Goal: Task Accomplishment & Management: Use online tool/utility

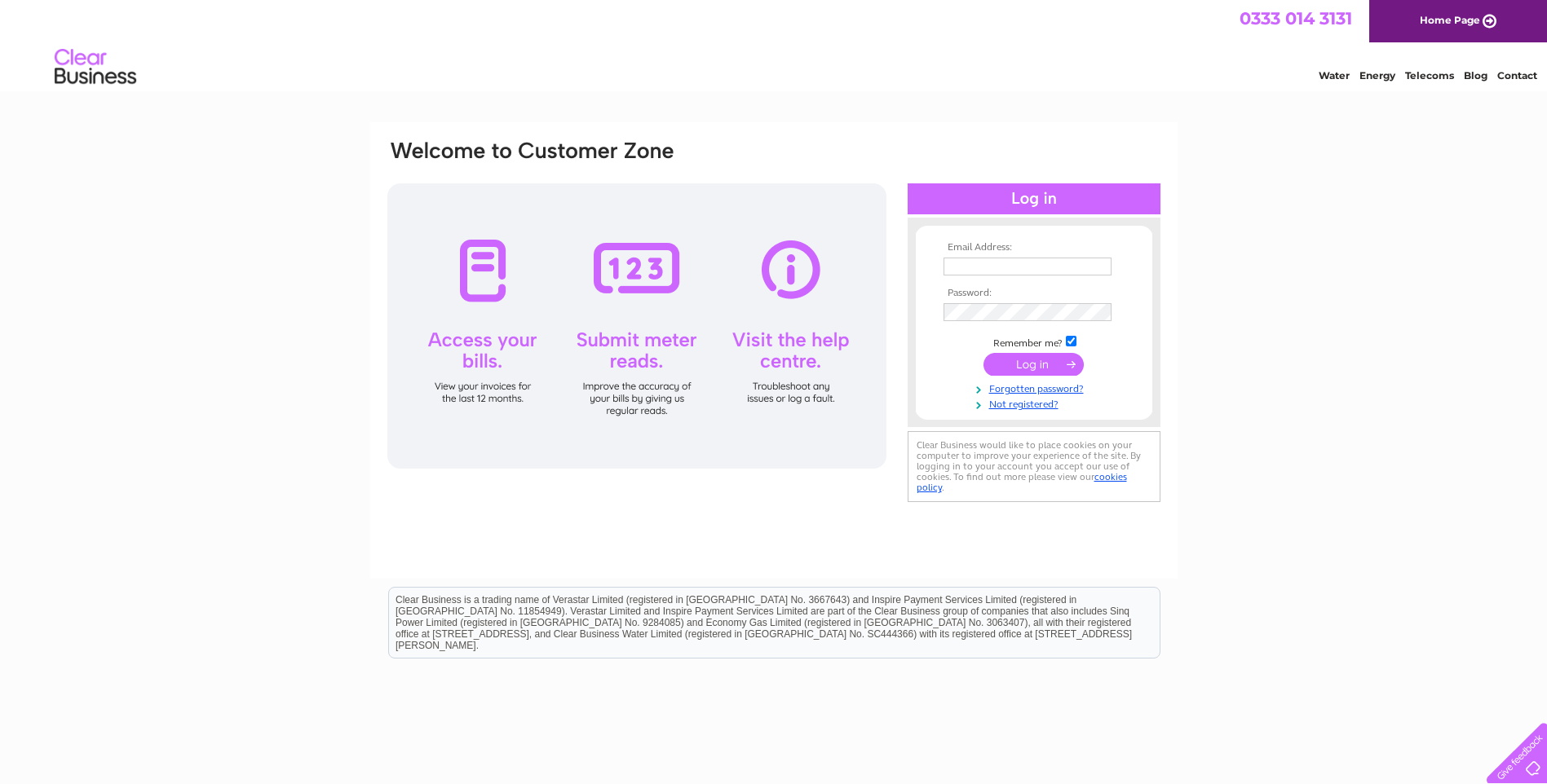
type input "[PERSON_NAME][EMAIL_ADDRESS][DOMAIN_NAME]"
click at [1014, 363] on input "submit" at bounding box center [1033, 364] width 100 height 23
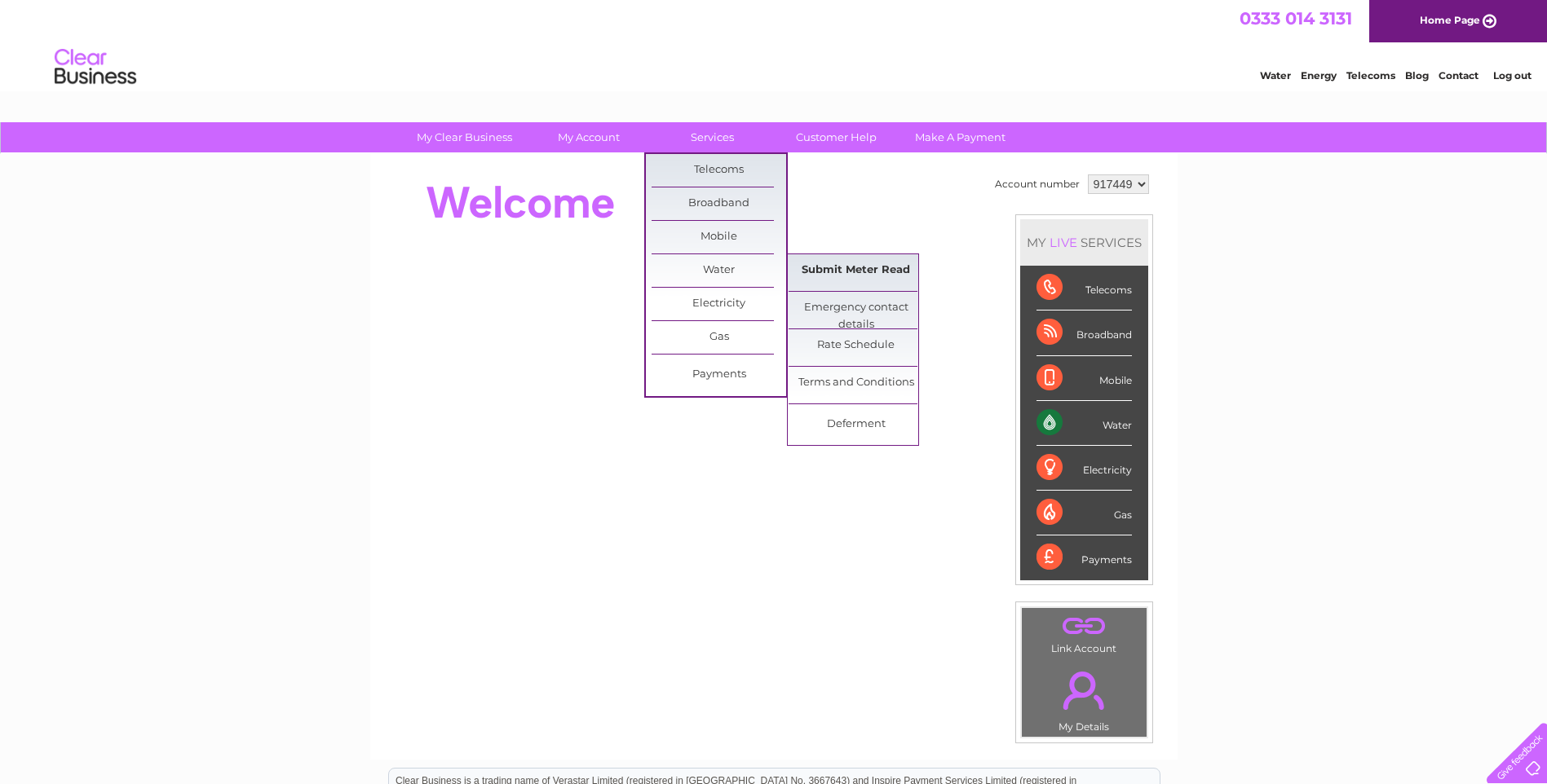
click at [855, 270] on link "Submit Meter Read" at bounding box center [856, 271] width 135 height 33
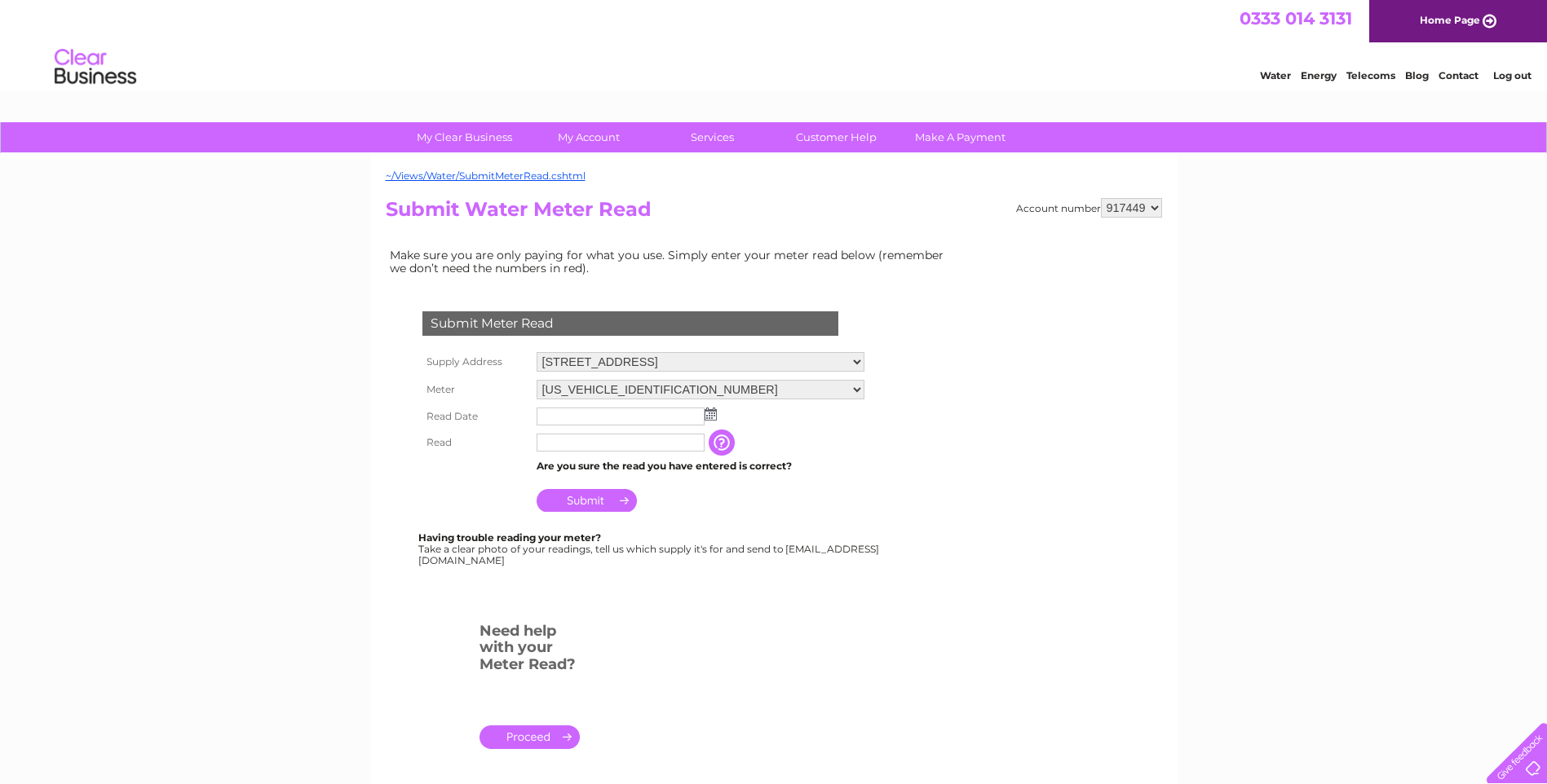
click at [710, 411] on img at bounding box center [711, 413] width 12 height 13
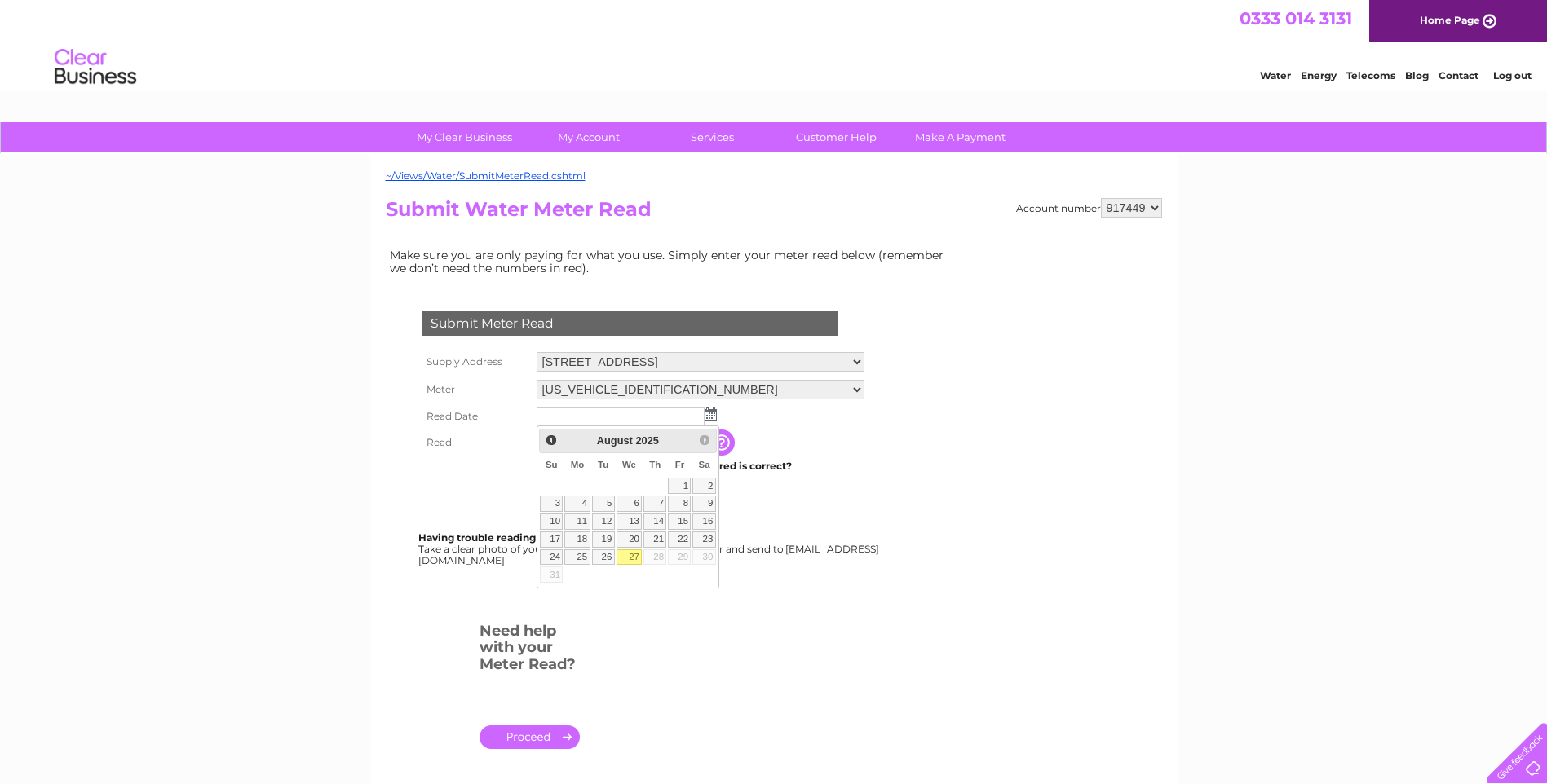
click at [626, 556] on link "27" at bounding box center [630, 557] width 26 height 16
type input "[DATE]"
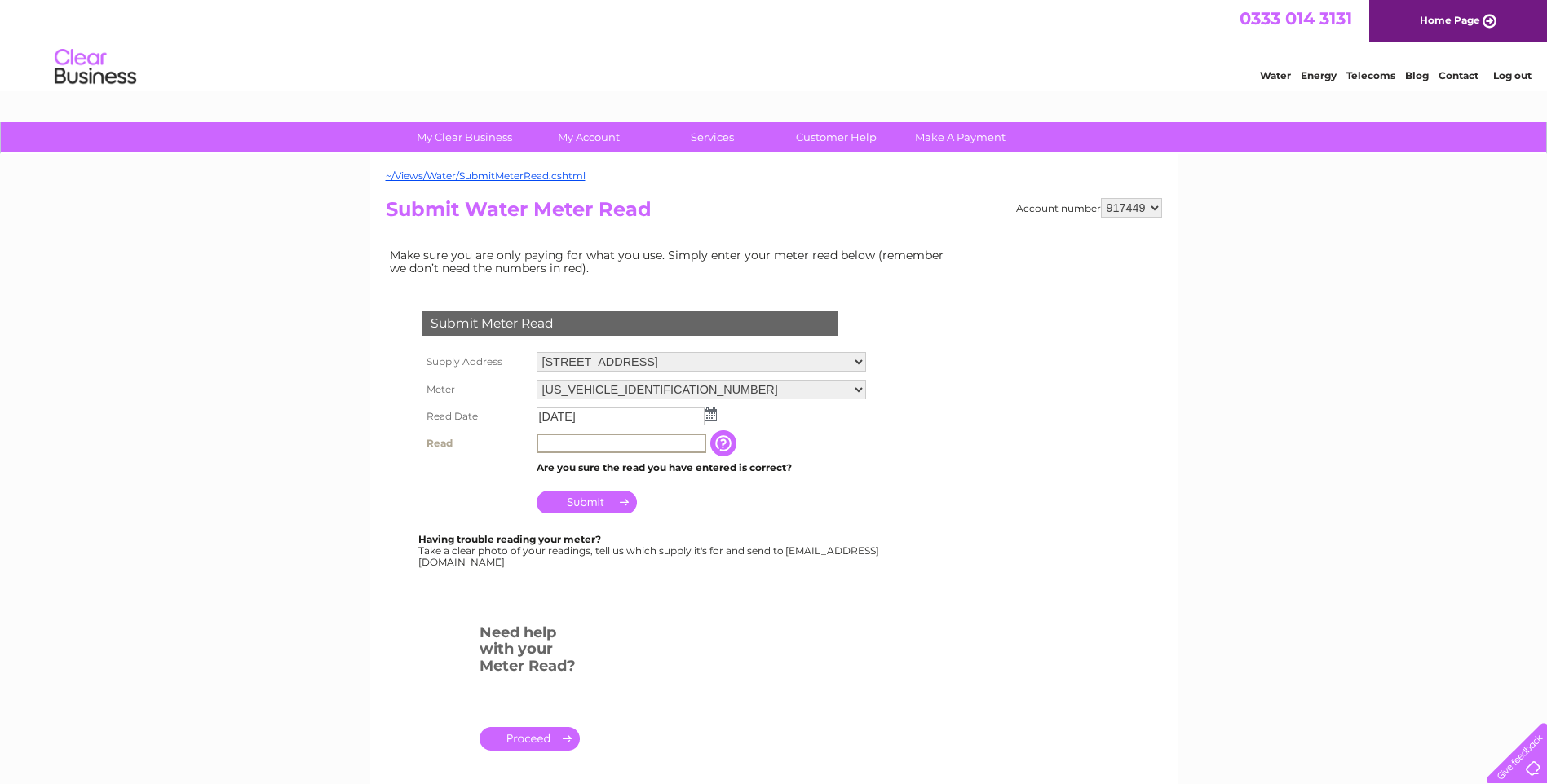
click at [630, 441] on input "text" at bounding box center [621, 444] width 170 height 20
type input "2"
click at [604, 499] on input "Submit" at bounding box center [586, 500] width 100 height 23
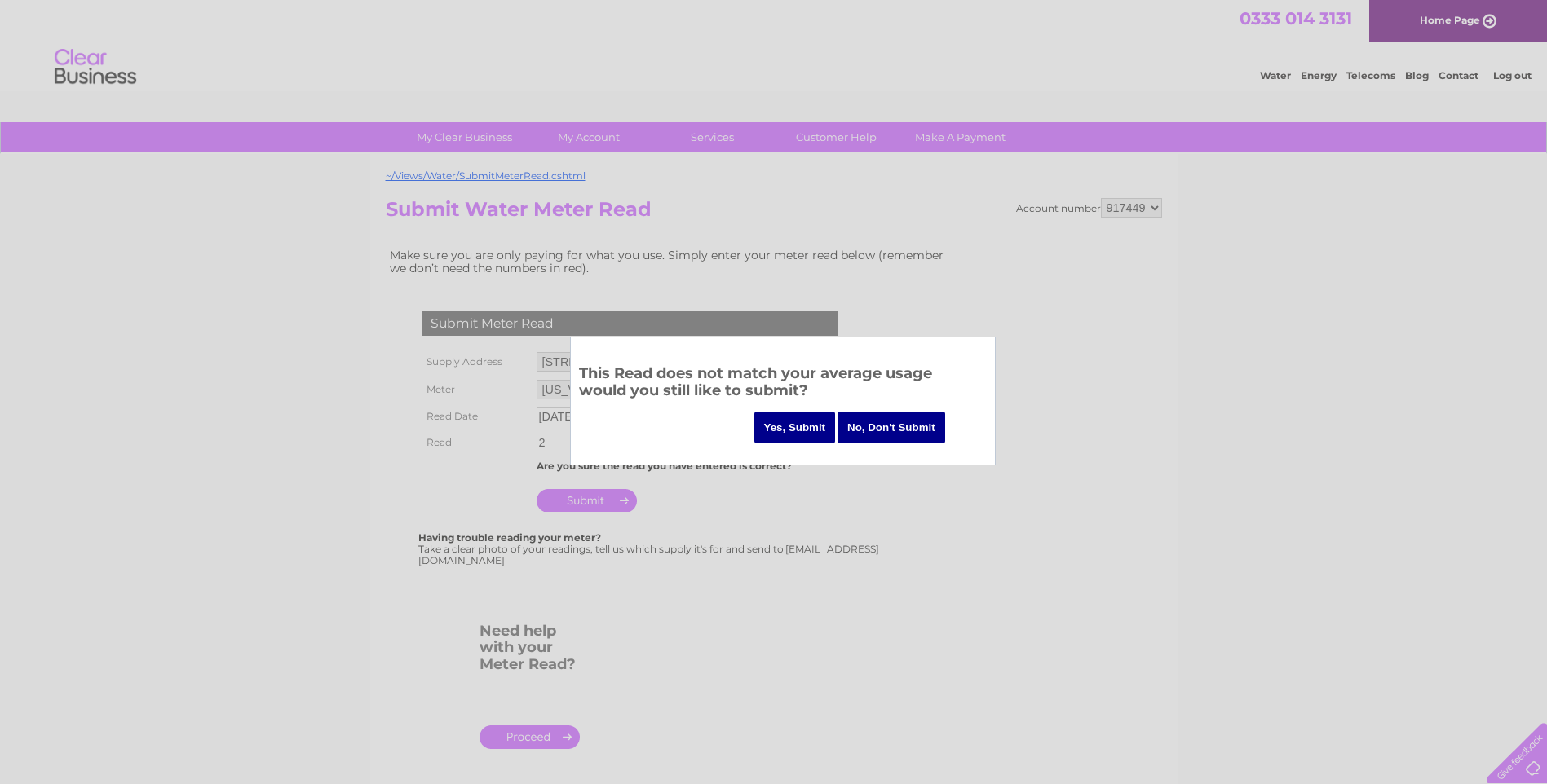
click at [800, 431] on input "Yes, Submit" at bounding box center [795, 427] width 81 height 32
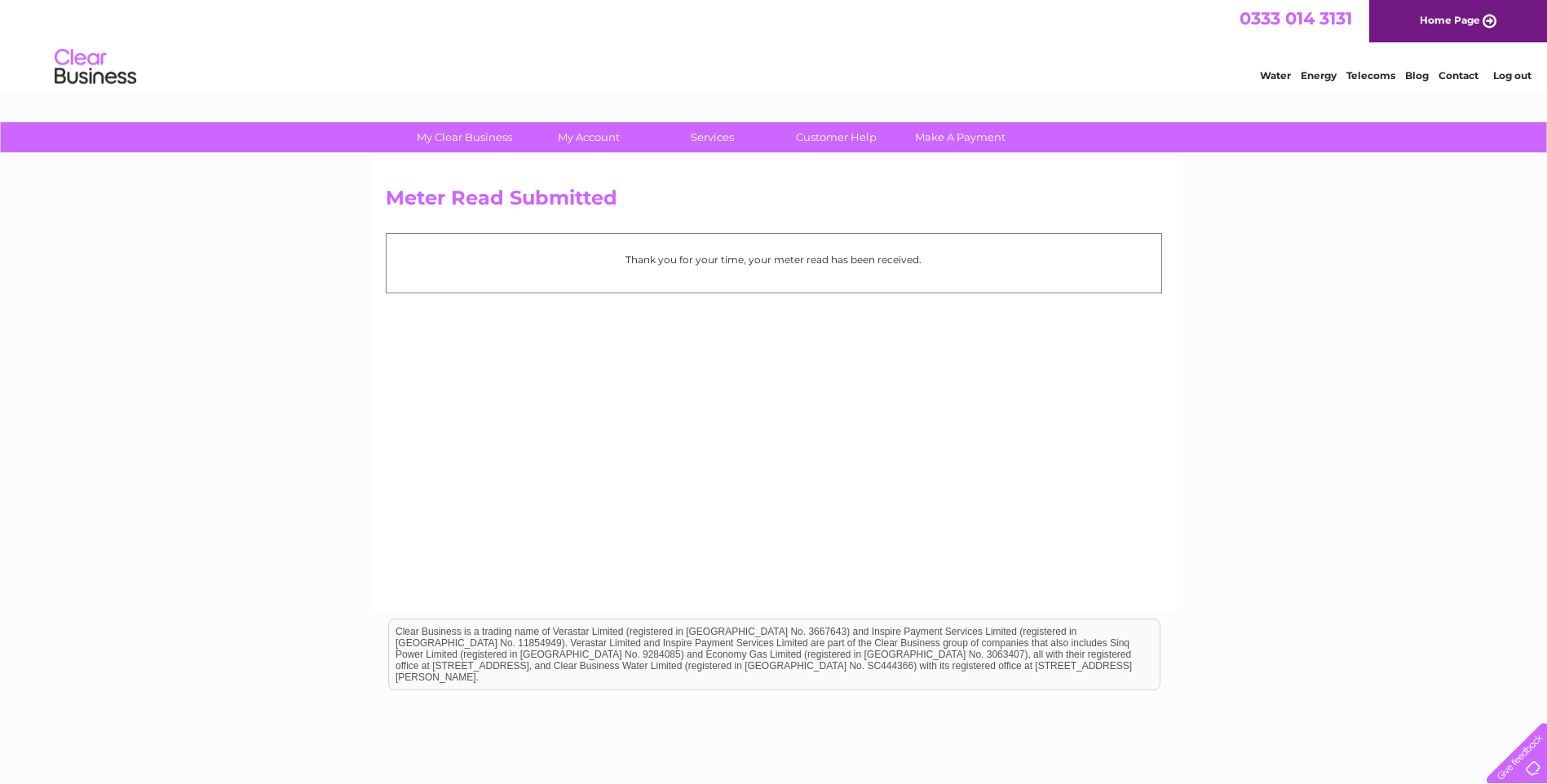
click at [1509, 71] on link "Log out" at bounding box center [1512, 75] width 39 height 12
